Goal: Check status: Check status

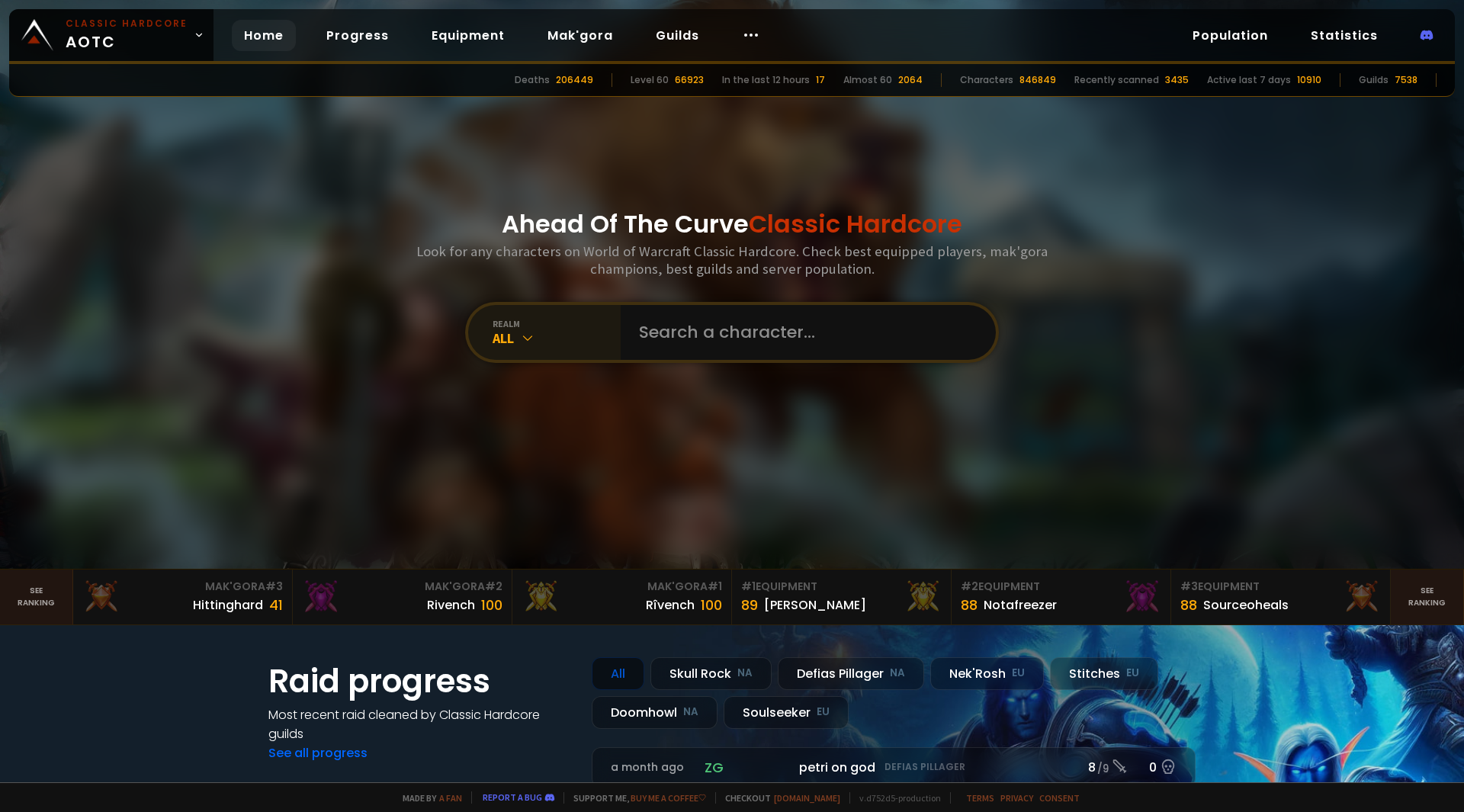
click at [523, 335] on icon at bounding box center [528, 337] width 15 height 15
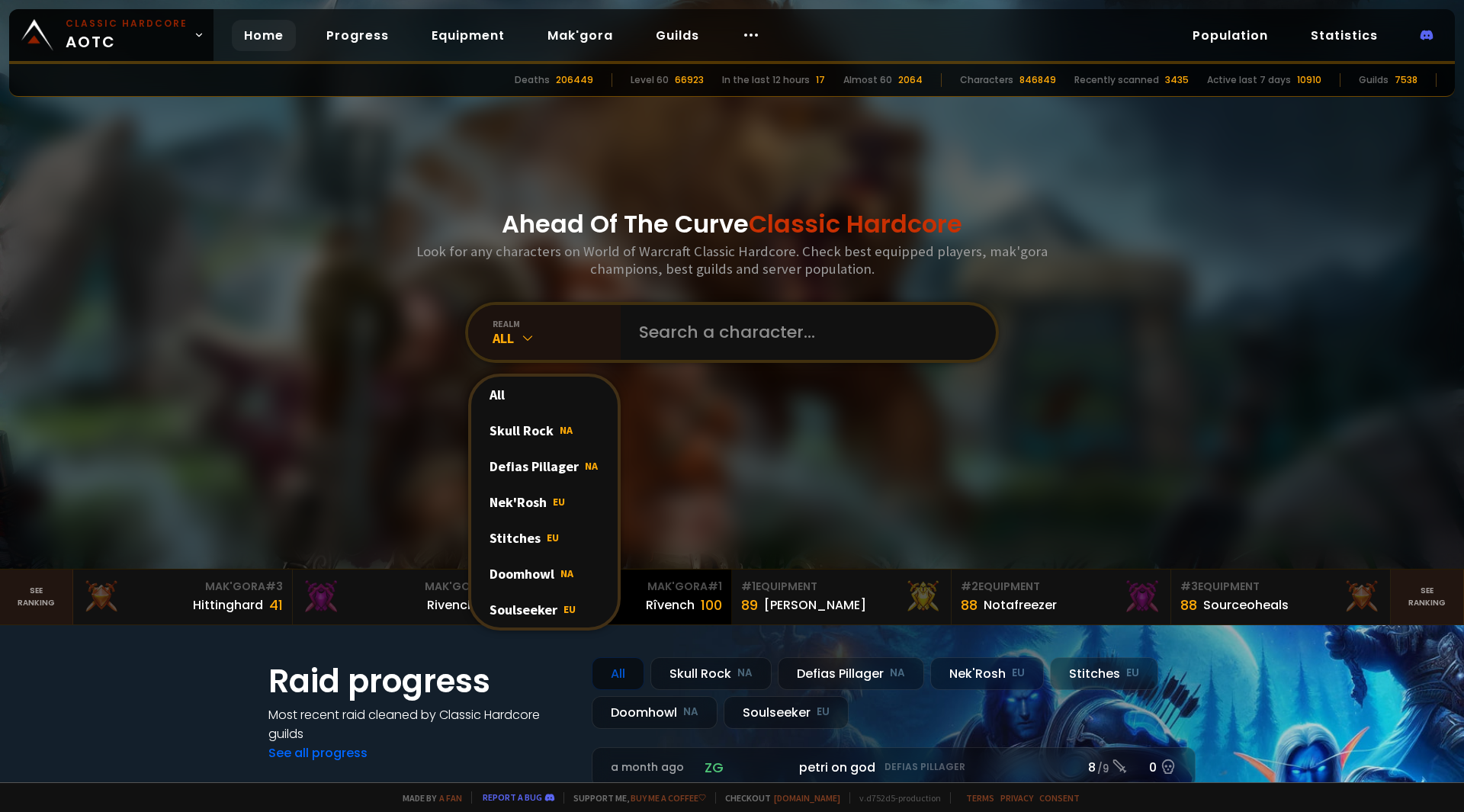
click at [537, 609] on div "Soulseeker EU" at bounding box center [545, 610] width 147 height 35
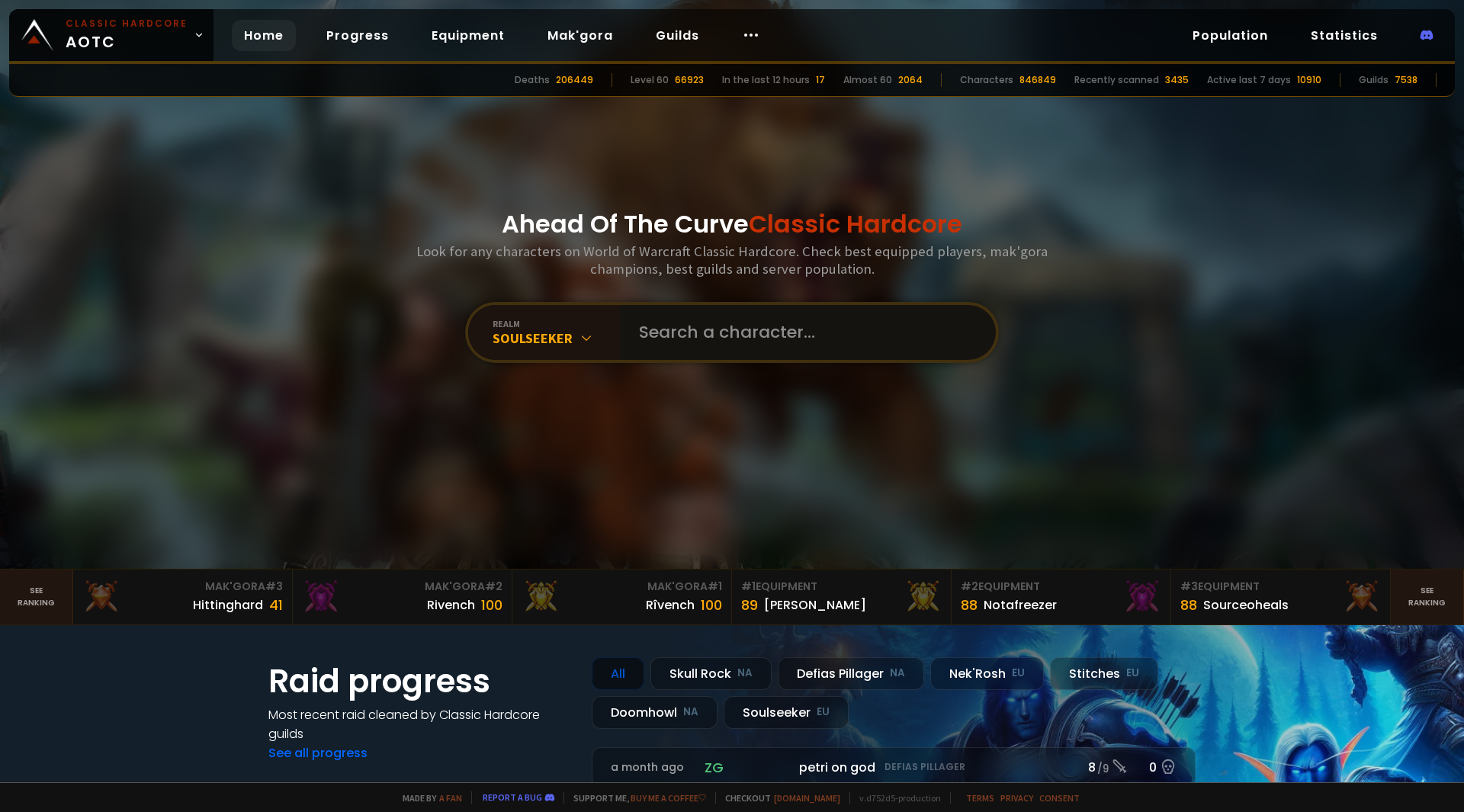
click at [686, 333] on input "text" at bounding box center [804, 332] width 347 height 55
type input "Necronora"
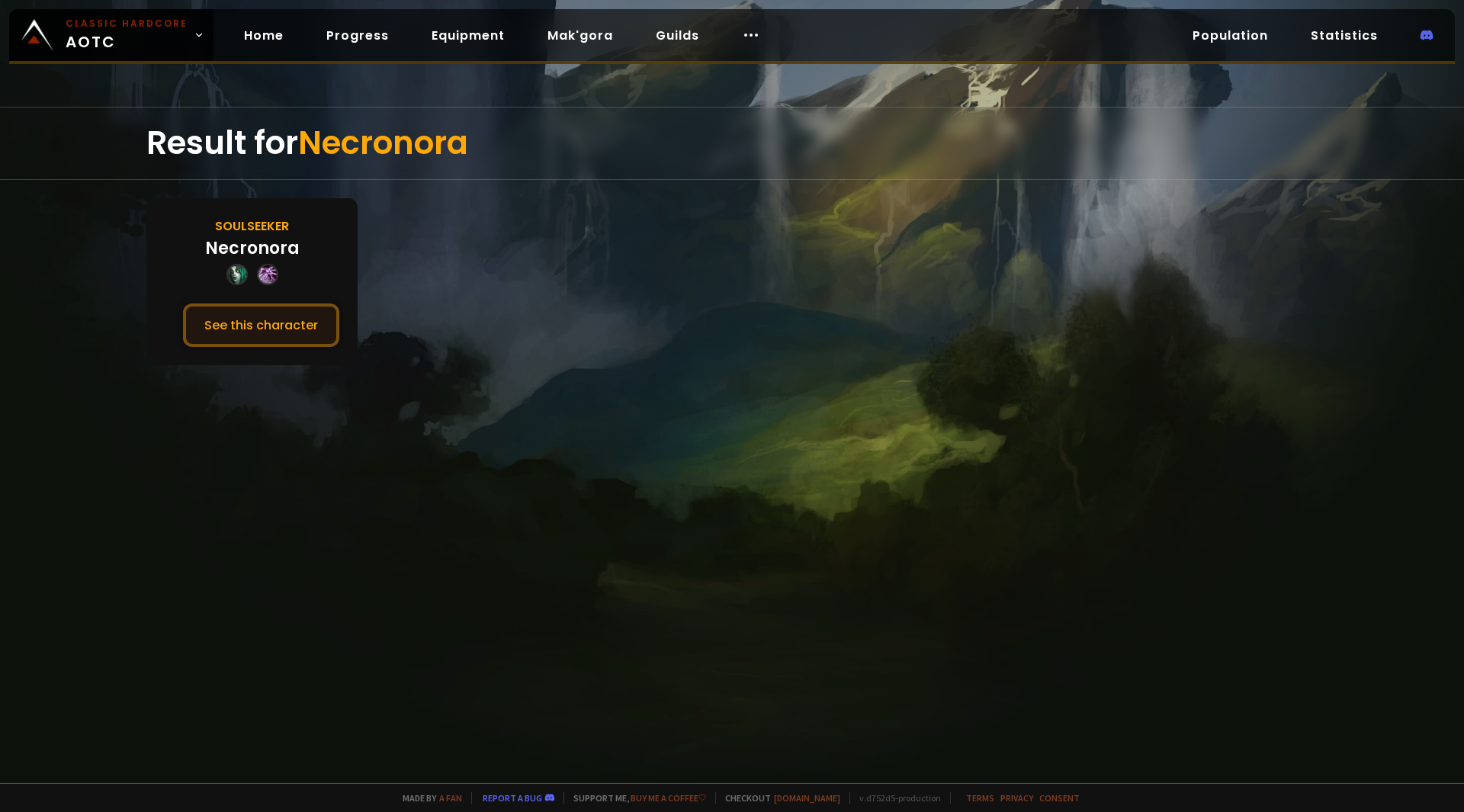
click at [275, 341] on button "See this character" at bounding box center [261, 325] width 156 height 44
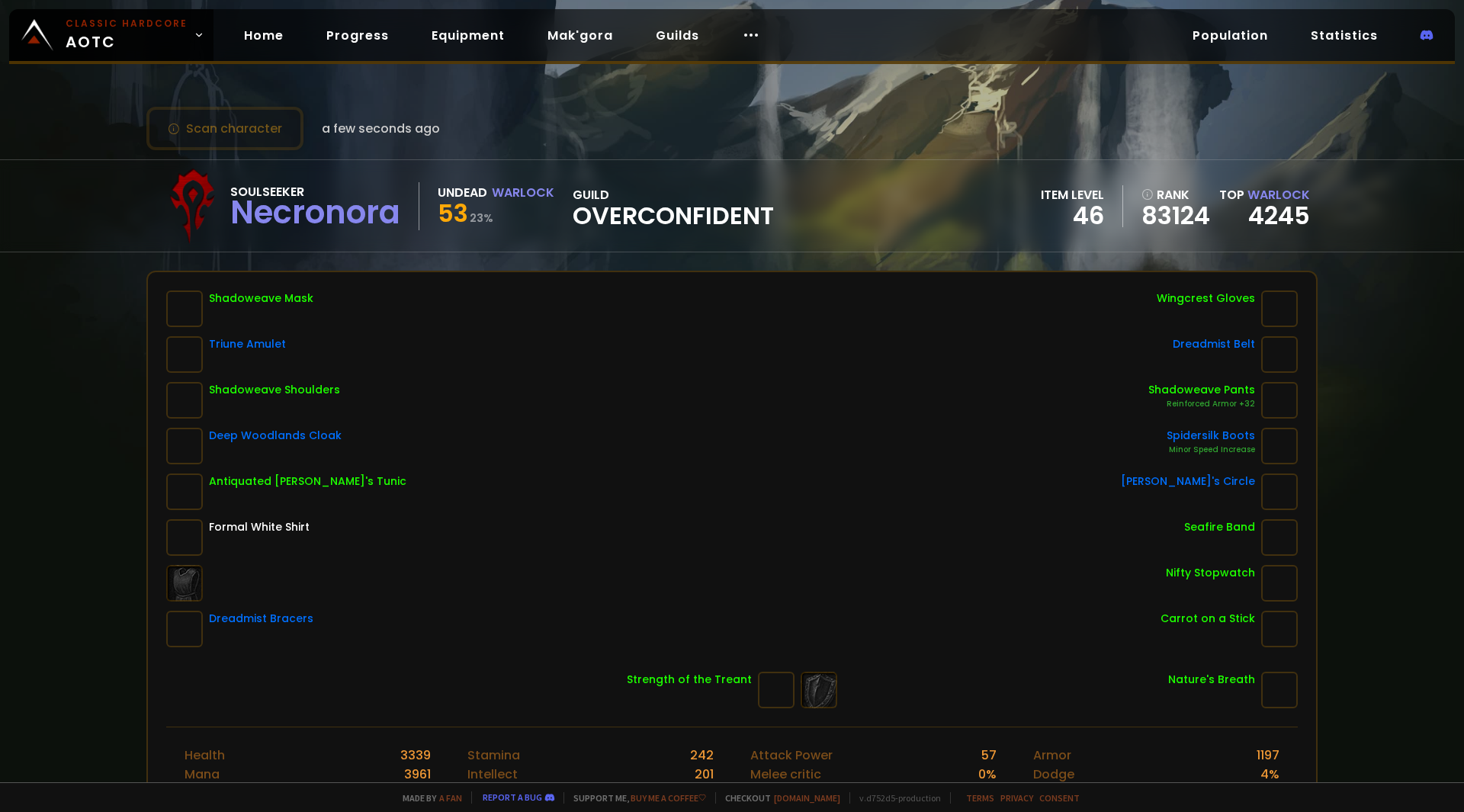
scroll to position [229, 0]
